Goal: Task Accomplishment & Management: Use online tool/utility

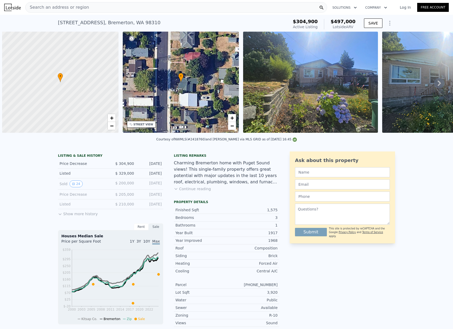
scroll to position [0, 253]
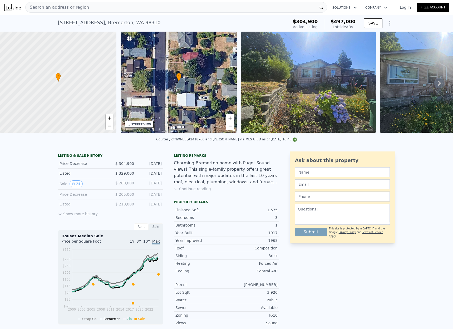
click at [111, 9] on div "Search an address or region" at bounding box center [176, 7] width 302 height 11
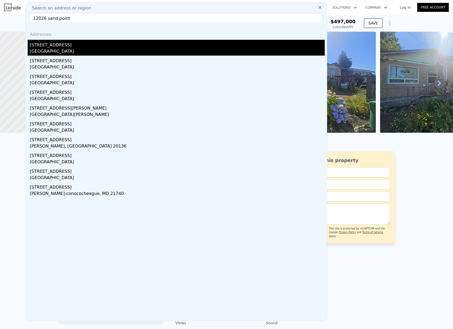
type input "12026 sand point"
click at [73, 55] on div "[GEOGRAPHIC_DATA]" at bounding box center [177, 51] width 295 height 7
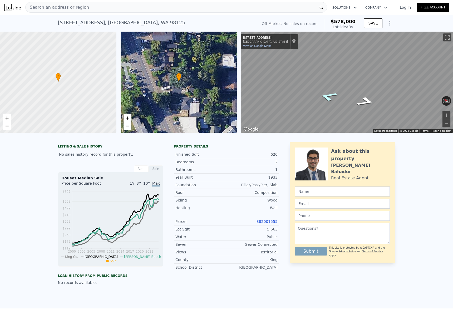
click at [326, 100] on icon "Go North, Sand Point Way NE" at bounding box center [328, 96] width 33 height 14
drag, startPoint x: 148, startPoint y: 22, endPoint x: 57, endPoint y: 21, distance: 91.3
click at [57, 21] on div "[STREET_ADDRESS] No sales on record (~ARV $578k ) Off Market. No sales on recor…" at bounding box center [226, 23] width 453 height 17
copy div "[STREET_ADDRESS] No sales on record (~ARV $578k )"
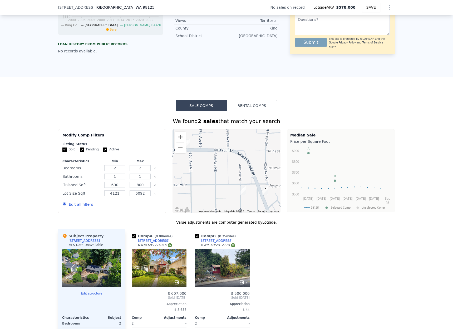
scroll to position [403, 0]
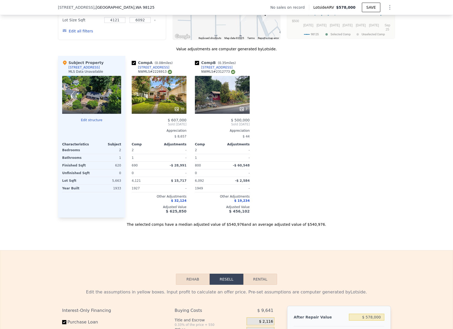
click at [98, 98] on div at bounding box center [91, 95] width 59 height 38
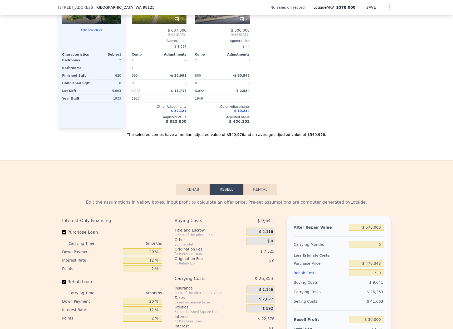
scroll to position [597, 0]
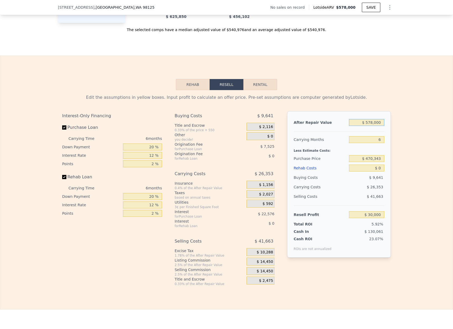
click at [379, 124] on input "$ 578,000" at bounding box center [366, 122] width 35 height 7
drag, startPoint x: 382, startPoint y: 123, endPoint x: 350, endPoint y: 123, distance: 31.8
click at [350, 123] on input "$ 578,000" at bounding box center [366, 122] width 35 height 7
type input "$ 5"
type input "-$ 505,726"
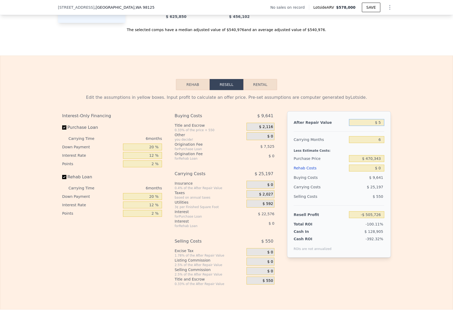
type input "$ 57"
type input "-$ 505,677"
type input "$ 575"
type input "-$ 505,197"
type input "$ 5,750"
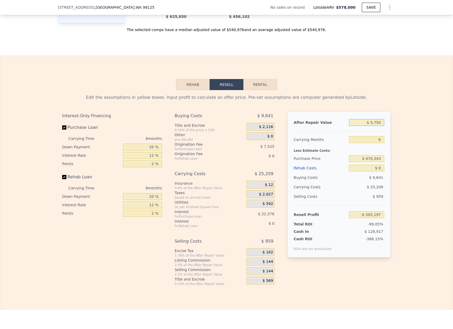
type input "-$ 500,402"
type input "$ 57,500"
type input "-$ 452,437"
type input "$ 575,000"
type input "$ 27,219"
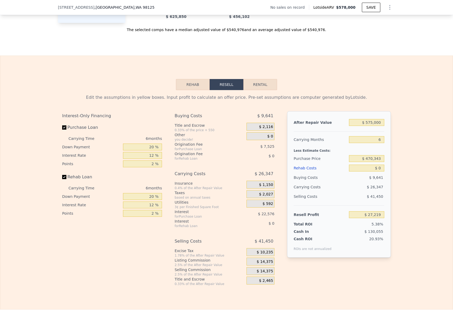
click at [384, 145] on div "Less Estimate Costs:" at bounding box center [338, 148] width 91 height 9
click at [380, 138] on input "6" at bounding box center [366, 139] width 35 height 7
type input "4"
type input "$ 36,002"
type input "4"
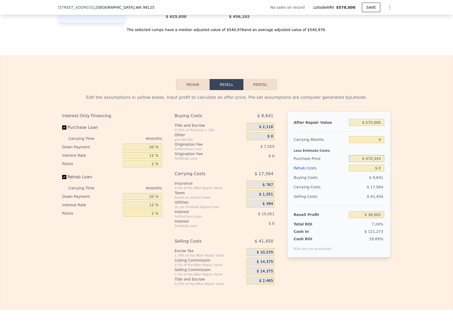
click at [376, 157] on input "$ 470,343" at bounding box center [366, 158] width 35 height 7
click at [379, 166] on input "$ 0" at bounding box center [366, 167] width 35 height 7
click at [380, 167] on input "$ 0" at bounding box center [366, 167] width 35 height 7
type input "$ 3"
type input "$ 35,999"
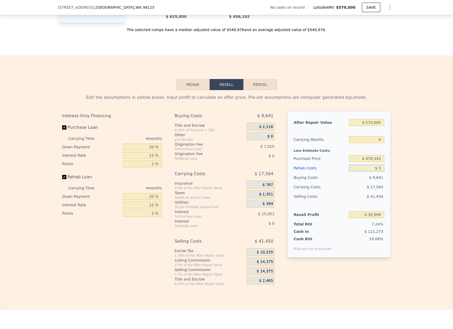
type input "$ 35"
type input "$ 35,966"
type input "$ 350"
type input "$ 35,634"
type input "$ 3,500"
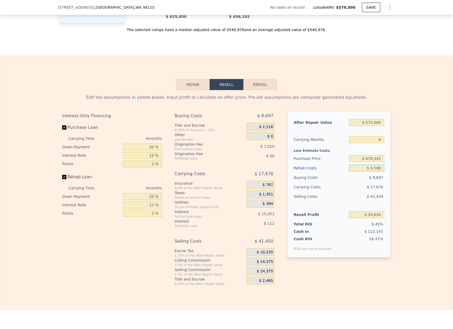
type input "$ 32,334"
type input "$ 35,000"
type input "-$ 678"
click at [384, 159] on input "$ 470,343" at bounding box center [366, 158] width 35 height 7
drag, startPoint x: 380, startPoint y: 159, endPoint x: 348, endPoint y: 157, distance: 32.2
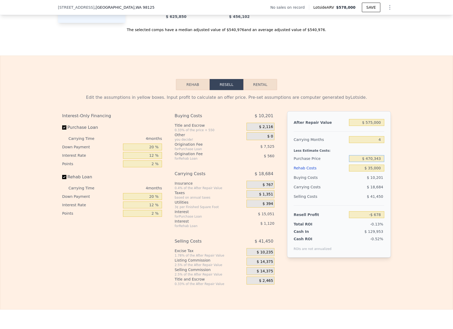
click at [348, 157] on div "Purchase Price $ 470,343" at bounding box center [338, 158] width 91 height 9
type input "$ 450,000"
click at [367, 189] on div "$ 18,032" at bounding box center [356, 186] width 56 height 9
type input "$ 20,709"
type input "$ 578,000"
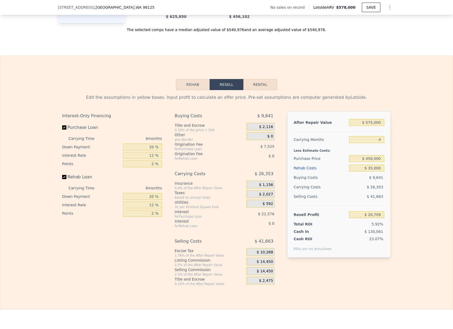
type input "6"
type input "$ 0"
type input "$ 30,000"
click at [372, 159] on input "$ 450,000" at bounding box center [366, 158] width 35 height 7
type input "$ 400,000"
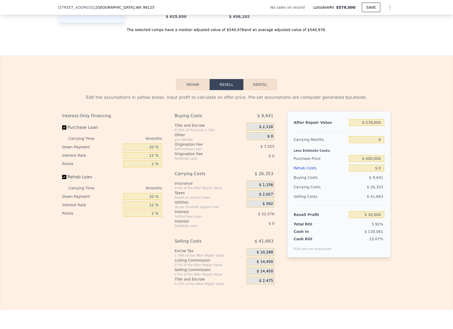
click at [382, 204] on div "Selling Costs $ 41,663" at bounding box center [338, 199] width 91 height 14
type input "$ 105,080"
click at [395, 202] on div "Edit the assumptions in yellow boxes. Input profit to calculate an offer price.…" at bounding box center [226, 188] width 452 height 196
click at [373, 158] on input "$ 400,000" at bounding box center [366, 158] width 35 height 7
type input "$ 420,000"
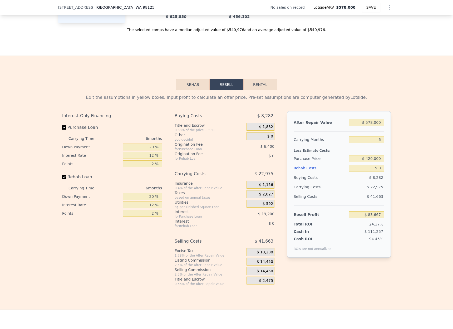
click at [402, 170] on div "Edit the assumptions in yellow boxes. Input profit to calculate an offer price.…" at bounding box center [226, 188] width 452 height 196
type input "$ 83,733"
click at [372, 159] on input "$ 420,000" at bounding box center [366, 158] width 35 height 7
click at [372, 124] on input "$ 578,000" at bounding box center [366, 122] width 35 height 7
type input "$ 57,000"
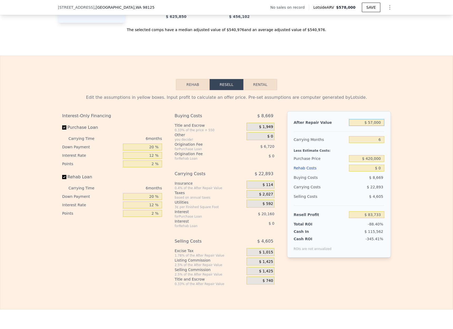
type input "-$ 399,167"
type input "$ 575,000"
type input "$ 80,952"
type input "$ 575,000"
click at [381, 166] on input "$ 0" at bounding box center [366, 167] width 35 height 7
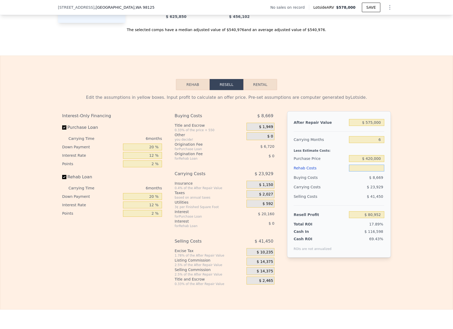
type input "$ 3"
type input "$ 80,949"
type input "$ 35"
type input "$ 80,916"
type input "$ 350"
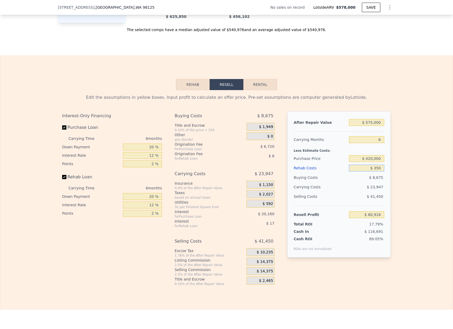
type input "$ 80,578"
type input "$ 3,500"
type input "$ 77,228"
type input "$ 35,000"
type input "$ 43,712"
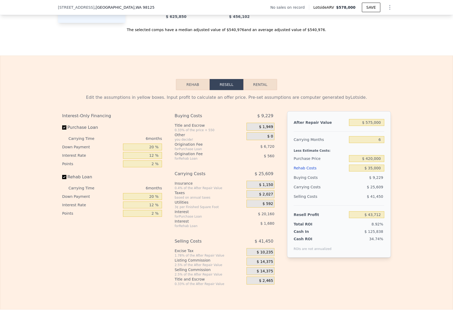
drag, startPoint x: 412, startPoint y: 169, endPoint x: 404, endPoint y: 166, distance: 7.8
click at [412, 169] on div "Edit the assumptions in yellow boxes. Input profit to calculate an offer price.…" at bounding box center [226, 188] width 452 height 196
click at [381, 141] on input "6" at bounding box center [366, 139] width 35 height 7
type input "4"
type input "$ 52,249"
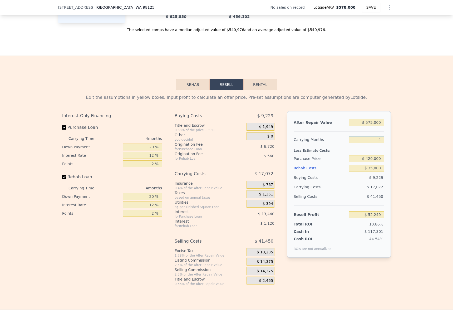
type input "4"
click at [391, 183] on div "Edit the assumptions in yellow boxes. Input profit to calculate an offer price.…" at bounding box center [226, 188] width 337 height 196
click at [370, 158] on input "$ 420,000" at bounding box center [366, 158] width 35 height 7
click at [384, 176] on div "After Repair Value $ 575,000 Carrying Months 4 Less Estimate Costs: Purchase Pr…" at bounding box center [339, 184] width 104 height 146
click at [368, 208] on div "Resell Profit $ 52,249" at bounding box center [338, 212] width 91 height 14
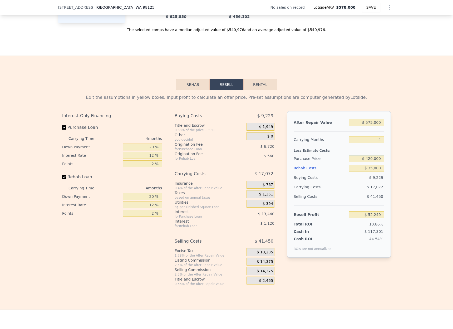
click at [373, 159] on input "$ 420,000" at bounding box center [366, 158] width 35 height 7
type input "$ 400,000"
click at [396, 178] on div "Edit the assumptions in yellow boxes. Input profit to calculate an offer price.…" at bounding box center [226, 188] width 452 height 196
type input "$ 73,276"
click at [373, 157] on input "$ 400,000" at bounding box center [366, 158] width 35 height 7
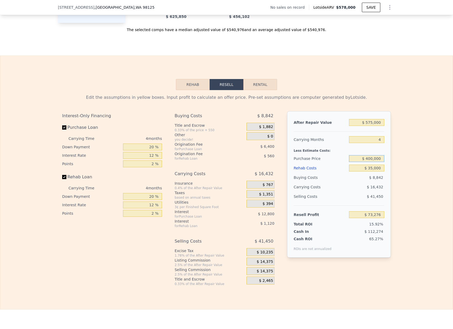
click at [372, 158] on input "$ 400,000" at bounding box center [366, 158] width 35 height 7
click at [393, 177] on div "Edit the assumptions in yellow boxes. Input profit to calculate an offer price.…" at bounding box center [226, 188] width 337 height 196
click at [385, 209] on div "After Repair Value $ 575,000 Carrying Months 4 Less Estimate Costs: Purchase Pr…" at bounding box center [339, 184] width 104 height 146
click at [371, 159] on input "$ 400,000" at bounding box center [366, 158] width 35 height 7
click at [373, 159] on input "$ 400,000" at bounding box center [366, 158] width 35 height 7
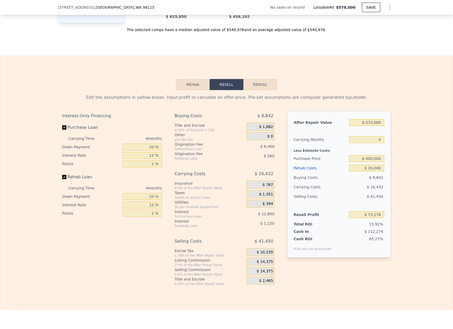
click at [299, 204] on div "Selling Costs $ 41,450" at bounding box center [338, 199] width 91 height 14
drag, startPoint x: 409, startPoint y: 179, endPoint x: 405, endPoint y: 175, distance: 5.8
click at [409, 179] on div "Edit the assumptions in yellow boxes. Input profit to calculate an offer price.…" at bounding box center [226, 188] width 452 height 196
click at [371, 160] on input "$ 400,000" at bounding box center [366, 158] width 35 height 7
drag, startPoint x: 372, startPoint y: 120, endPoint x: 372, endPoint y: 161, distance: 40.8
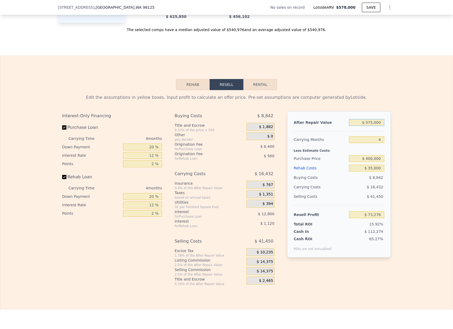
click at [373, 120] on input "$ 575,000" at bounding box center [366, 122] width 35 height 7
click at [372, 163] on div "$ 35,000" at bounding box center [366, 167] width 35 height 9
click at [372, 161] on input "$ 400,000" at bounding box center [366, 158] width 35 height 7
click at [373, 160] on input "$ 400,000" at bounding box center [366, 158] width 35 height 7
drag, startPoint x: 401, startPoint y: 159, endPoint x: 397, endPoint y: 157, distance: 4.2
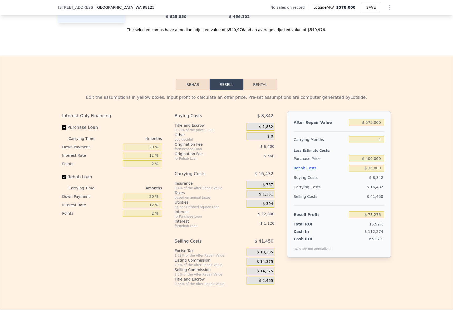
click at [401, 159] on div "Edit the assumptions in yellow boxes. Input profit to calculate an offer price.…" at bounding box center [226, 188] width 452 height 196
click at [372, 124] on input "$ 575,000" at bounding box center [366, 122] width 35 height 7
click at [373, 160] on input "$ 400,000" at bounding box center [366, 158] width 35 height 7
click at [404, 159] on div "Edit the assumptions in yellow boxes. Input profit to calculate an offer price.…" at bounding box center [226, 188] width 452 height 196
click at [372, 159] on input "$ 400,000" at bounding box center [366, 158] width 35 height 7
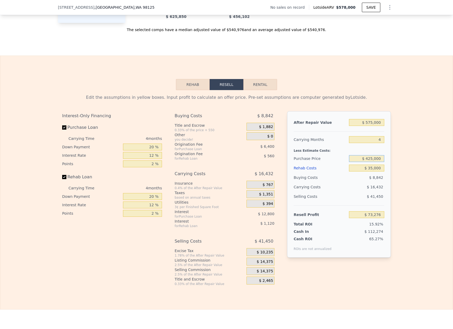
type input "$ 425,000"
click at [404, 206] on div "Edit the assumptions in yellow boxes. Input profit to calculate an offer price.…" at bounding box center [226, 188] width 452 height 196
type input "$ 46,993"
click at [372, 159] on input "$ 425,000" at bounding box center [366, 158] width 35 height 7
type input "$ 425,000"
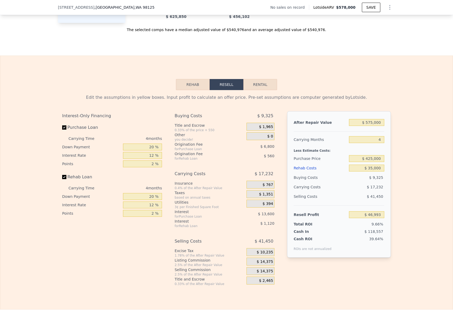
click at [413, 187] on div "Edit the assumptions in yellow boxes. Input profit to calculate an offer price.…" at bounding box center [226, 188] width 452 height 196
drag, startPoint x: 406, startPoint y: 219, endPoint x: 409, endPoint y: 217, distance: 3.2
click at [407, 219] on div "Edit the assumptions in yellow boxes. Input profit to calculate an offer price.…" at bounding box center [226, 188] width 452 height 196
click at [397, 171] on div "Edit the assumptions in yellow boxes. Input profit to calculate an offer price.…" at bounding box center [226, 188] width 452 height 196
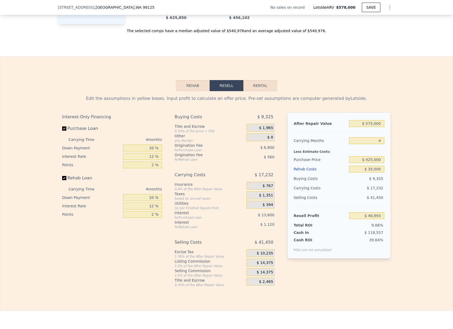
click at [404, 196] on div "Edit the assumptions in yellow boxes. Input profit to calculate an offer price.…" at bounding box center [226, 189] width 452 height 196
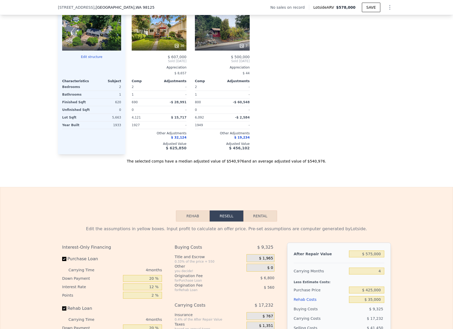
scroll to position [415, 0]
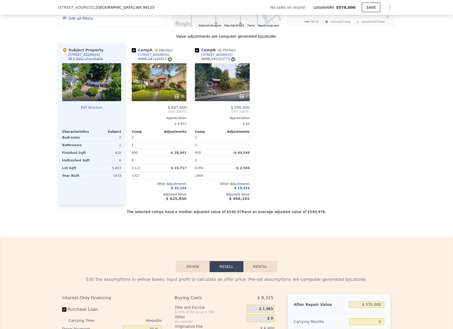
click at [330, 80] on div "Comp A ( 0.08 miles) [STREET_ADDRESS] 36 $ 607,000 Sold [DATE] Appreciation $ 8…" at bounding box center [259, 124] width 269 height 162
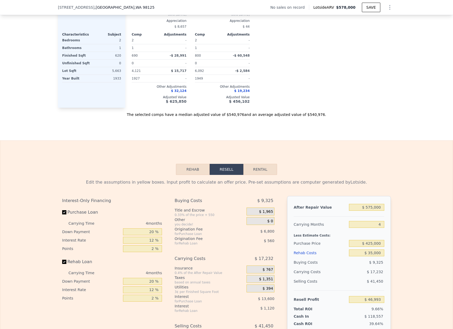
scroll to position [523, 0]
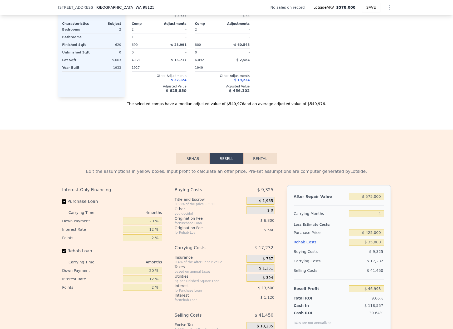
click at [380, 196] on input "$ 575,000" at bounding box center [366, 196] width 35 height 7
drag, startPoint x: 377, startPoint y: 196, endPoint x: 359, endPoint y: 194, distance: 18.1
click at [359, 194] on input "$ 575,000" at bounding box center [366, 196] width 35 height 7
type input "$ 6"
type input "-$ 486,334"
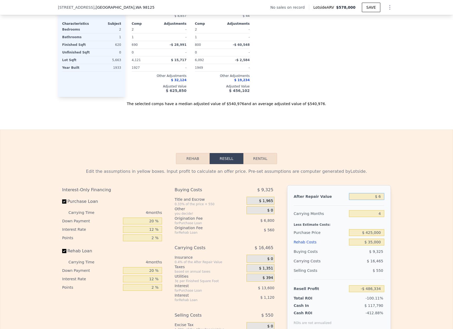
type input "$ 60"
type input "-$ 486,285"
type input "$ 600"
type input "-$ 485,784"
type input "$ 6,000"
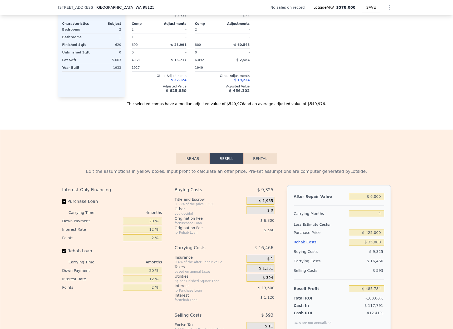
type input "-$ 480,775"
type input "$ 60,000"
type input "-$ 430,688"
type input "$ 600,000"
type input "$ 70,182"
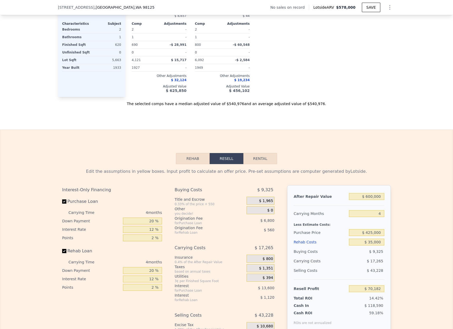
click at [429, 176] on div "Edit the assumptions in yellow boxes. Input profit to calculate an offer price.…" at bounding box center [226, 262] width 452 height 196
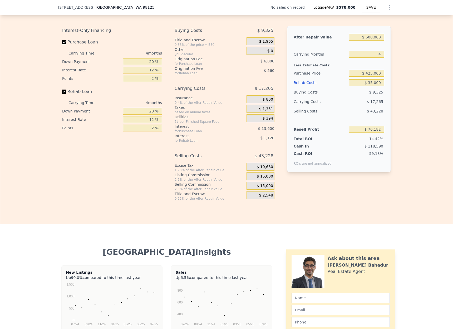
scroll to position [672, 0]
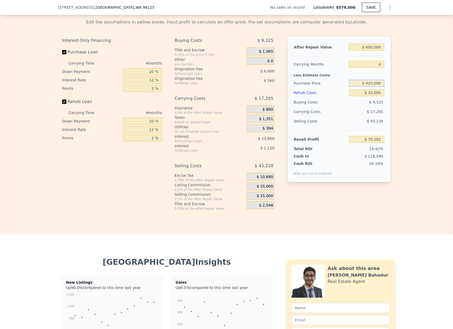
click at [372, 84] on input "$ 425,000" at bounding box center [366, 83] width 35 height 7
type input "$ 450,000"
click at [392, 169] on div "Edit the assumptions in yellow boxes. Input profit to calculate an offer price.…" at bounding box center [226, 113] width 337 height 196
type input "$ 43,898"
click at [373, 82] on input "$ 450,000" at bounding box center [366, 83] width 35 height 7
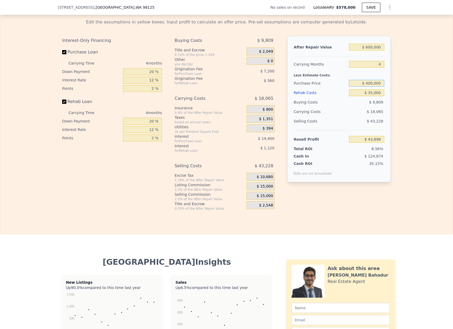
type input "$ 400,000"
click at [366, 44] on input "$ 600,000" at bounding box center [366, 47] width 35 height 7
type input "$ 96,465"
click at [370, 48] on input "$ 600,000" at bounding box center [366, 47] width 35 height 7
click at [373, 46] on input "$ 600,000" at bounding box center [366, 47] width 35 height 7
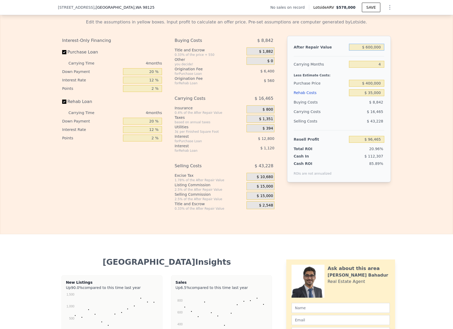
click at [372, 46] on input "$ 600,000" at bounding box center [366, 47] width 35 height 7
type input "$ 60,000"
type input "-$ 404,405"
type input "$ 6,000"
type input "-$ 454,492"
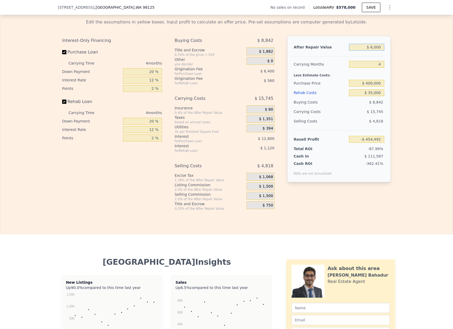
type input "$ 000"
type input "-$ 460,057"
type input "$ 4,000"
type input "-$ 456,346"
type input "$ 40,000"
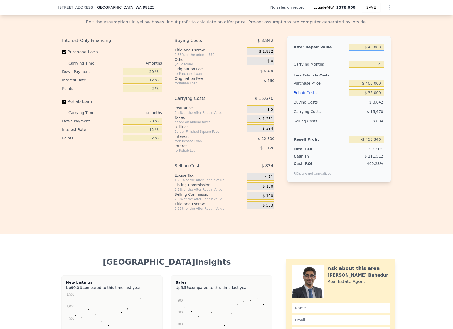
type input "-$ 422,955"
type input "$ 400,000"
type input "-$ 89,042"
type input "$ 40,000"
type input "-$ 422,955"
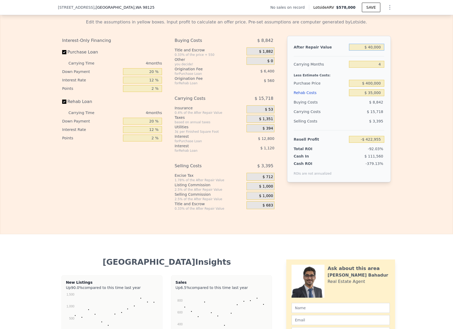
type input "$ 4,000"
type input "-$ 456,346"
type input "$ 000"
type input "-$ 460,057"
type input "$ 5,000"
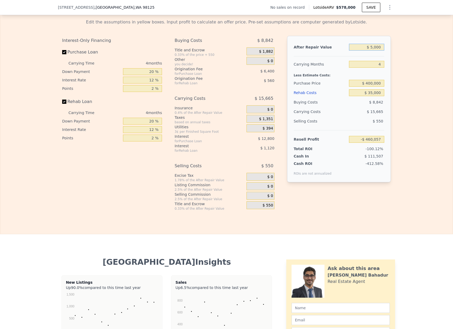
type input "-$ 455,420"
type input "$ 57,000"
type input "-$ 407,188"
type input "$ 575,000"
type input "$ 73,276"
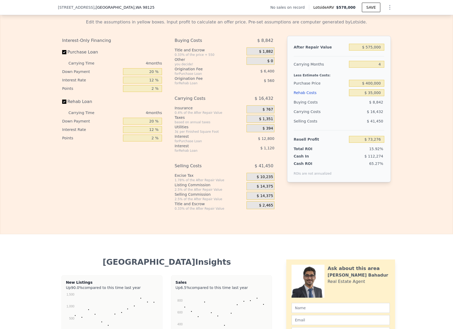
click at [379, 191] on div "After Repair Value $ 575,000 Carrying Months 4 Less Estimate Costs: Purchase Pr…" at bounding box center [339, 119] width 104 height 166
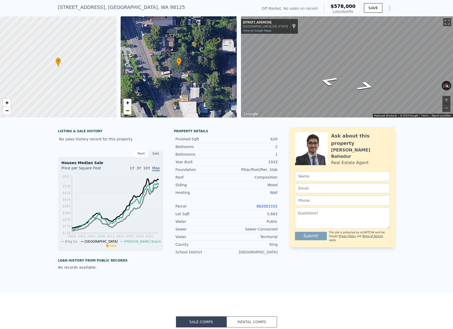
scroll to position [0, 0]
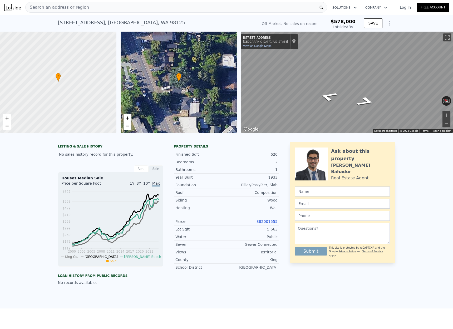
drag, startPoint x: 334, startPoint y: 99, endPoint x: 332, endPoint y: 101, distance: 3.6
click at [330, 101] on icon "Go North, Sand Point Way NE" at bounding box center [328, 96] width 33 height 14
click at [330, 96] on div "Map" at bounding box center [347, 82] width 212 height 101
click at [348, 102] on icon "Go South, Sand Point Way NE" at bounding box center [345, 102] width 33 height 8
click at [357, 99] on icon "Go South, Sand Point Way NE" at bounding box center [357, 101] width 39 height 12
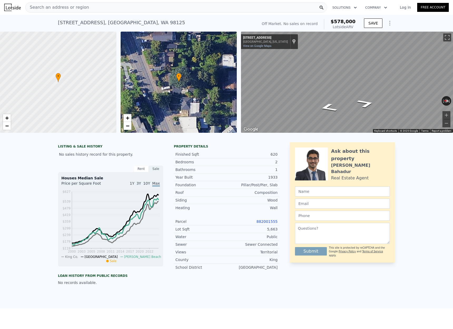
click at [363, 107] on icon "Go South, Sand Point Way NE" at bounding box center [365, 103] width 32 height 13
click at [339, 107] on icon "Go North, Sand Point Way NE" at bounding box center [332, 106] width 39 height 13
click at [364, 109] on icon "Go South, Sand Point Way NE" at bounding box center [363, 110] width 38 height 13
click at [334, 102] on icon "Go North, Sand Point Way NE" at bounding box center [333, 102] width 39 height 13
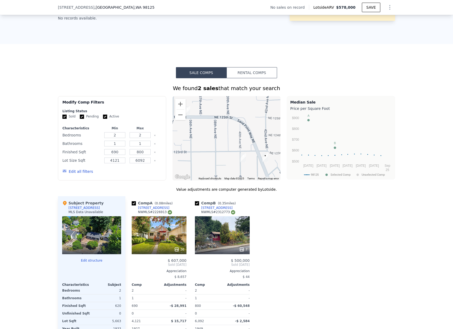
scroll to position [347, 0]
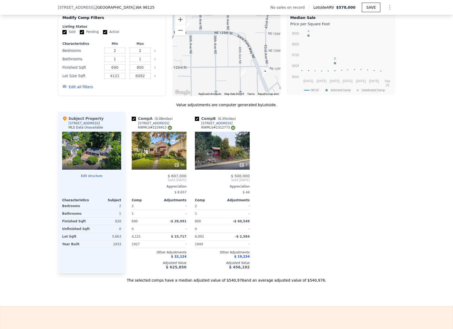
click at [285, 234] on div "Comp A ( 0.08 miles) [STREET_ADDRESS] 36 $ 607,000 Sold [DATE] Appreciation $ 8…" at bounding box center [259, 193] width 269 height 162
click at [335, 225] on div "Comp A ( 0.08 miles) [STREET_ADDRESS] 36 $ 607,000 Sold [DATE] Appreciation $ 8…" at bounding box center [259, 193] width 269 height 162
click at [317, 139] on div "Comp A ( 0.08 miles) [STREET_ADDRESS] 36 $ 607,000 Sold [DATE] Appreciation $ 8…" at bounding box center [259, 193] width 269 height 162
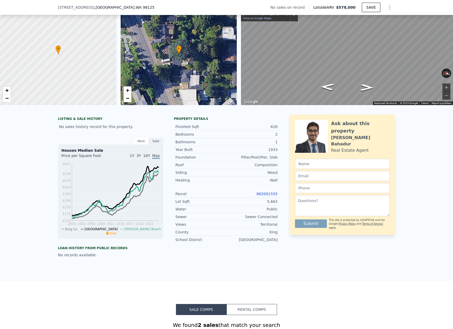
scroll to position [25, 0]
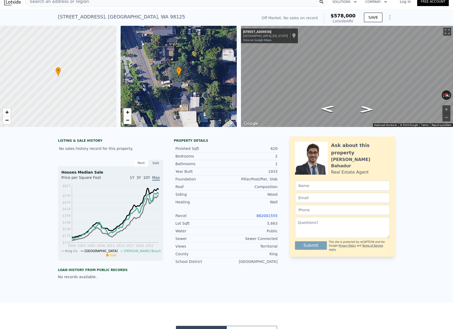
scroll to position [0, 0]
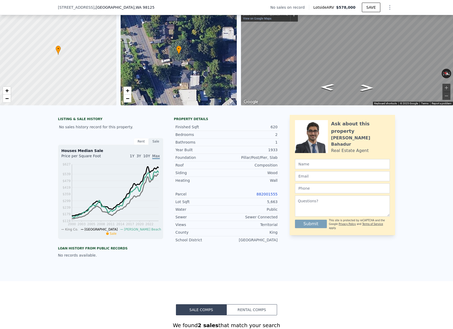
type input "$ 578,000"
type input "6"
type input "$ 0"
type input "$ 30,000"
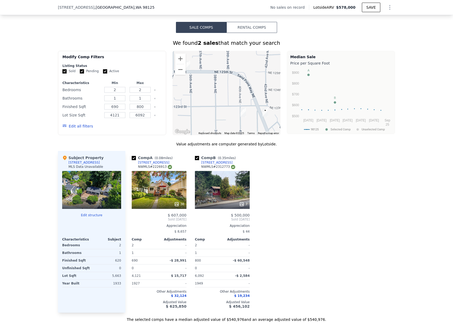
scroll to position [307, 0]
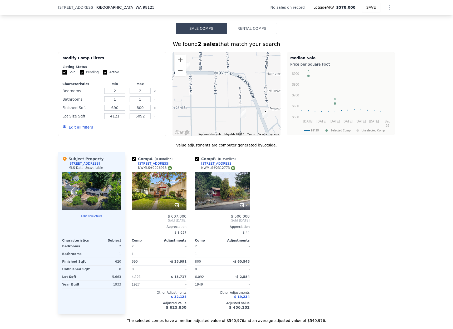
click at [228, 209] on div at bounding box center [222, 204] width 55 height 9
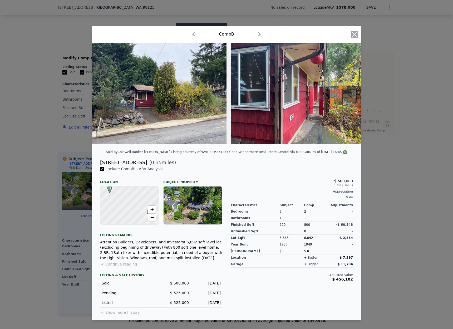
click at [352, 33] on icon "button" at bounding box center [353, 34] width 7 height 7
